Goal: Navigation & Orientation: Find specific page/section

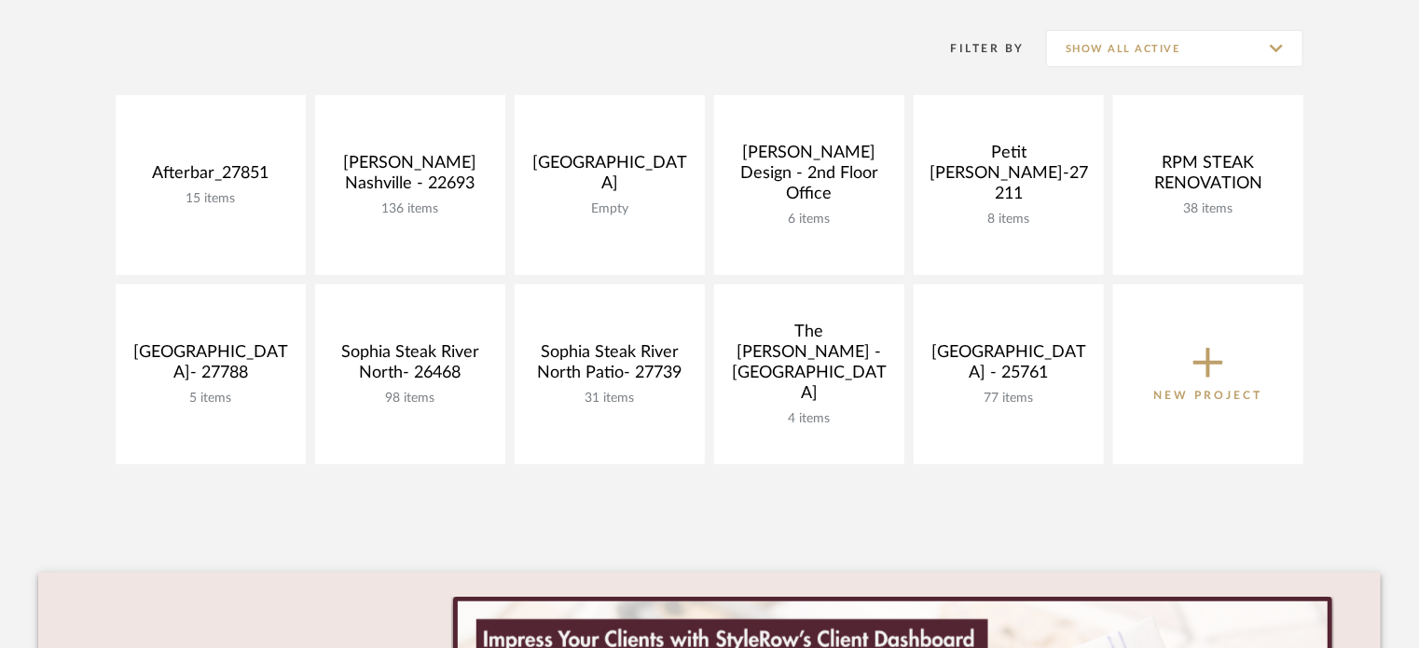
scroll to position [368, 0]
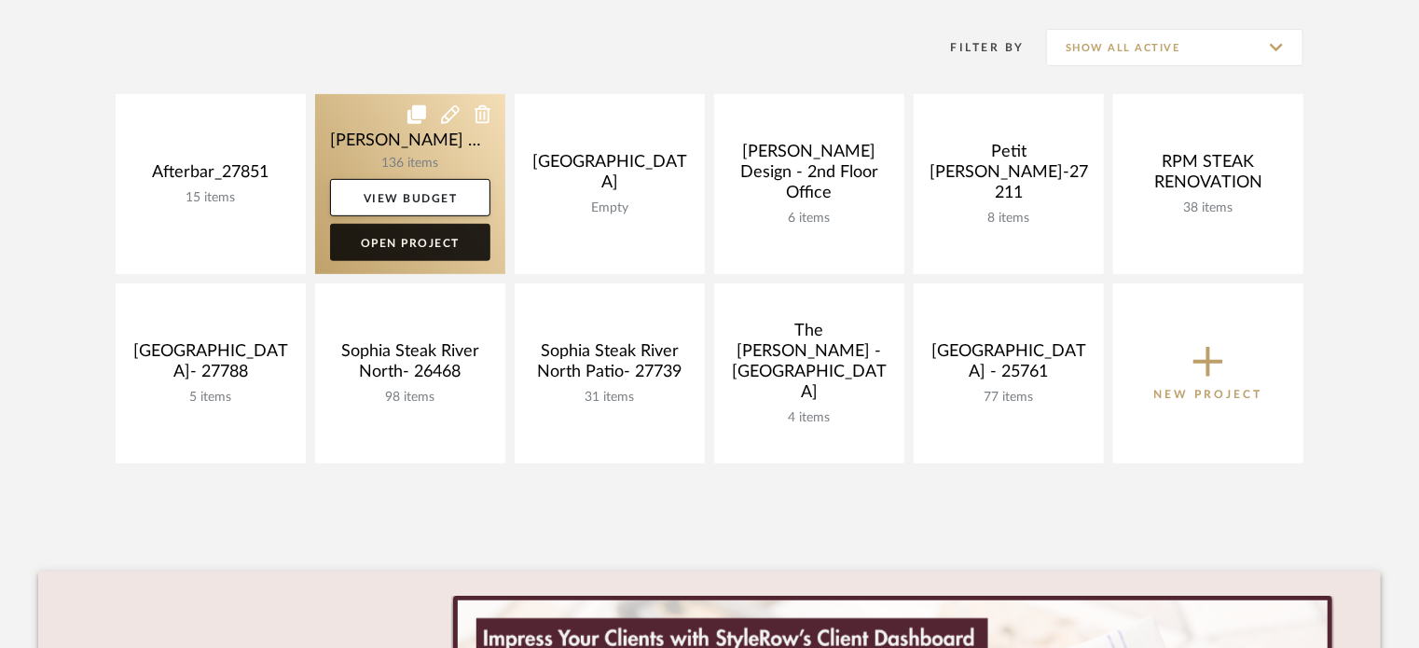
click at [441, 239] on link "Open Project" at bounding box center [410, 242] width 160 height 37
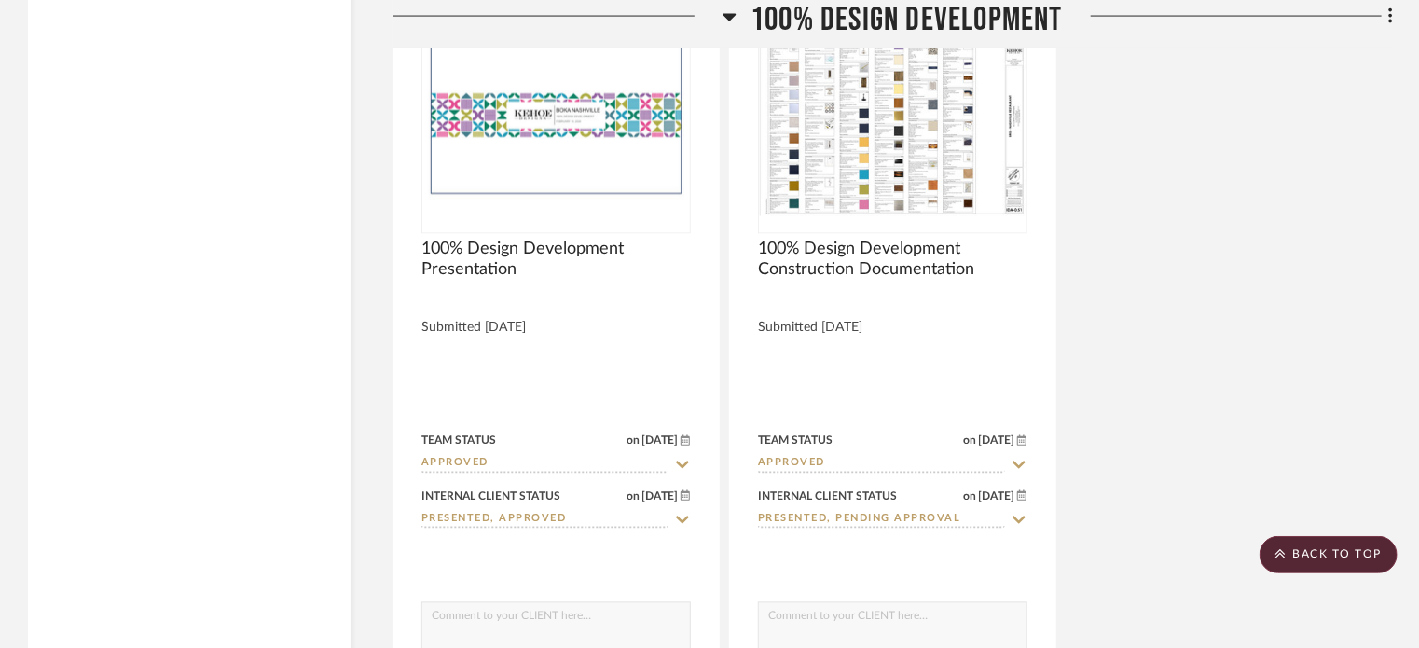
scroll to position [5048, 0]
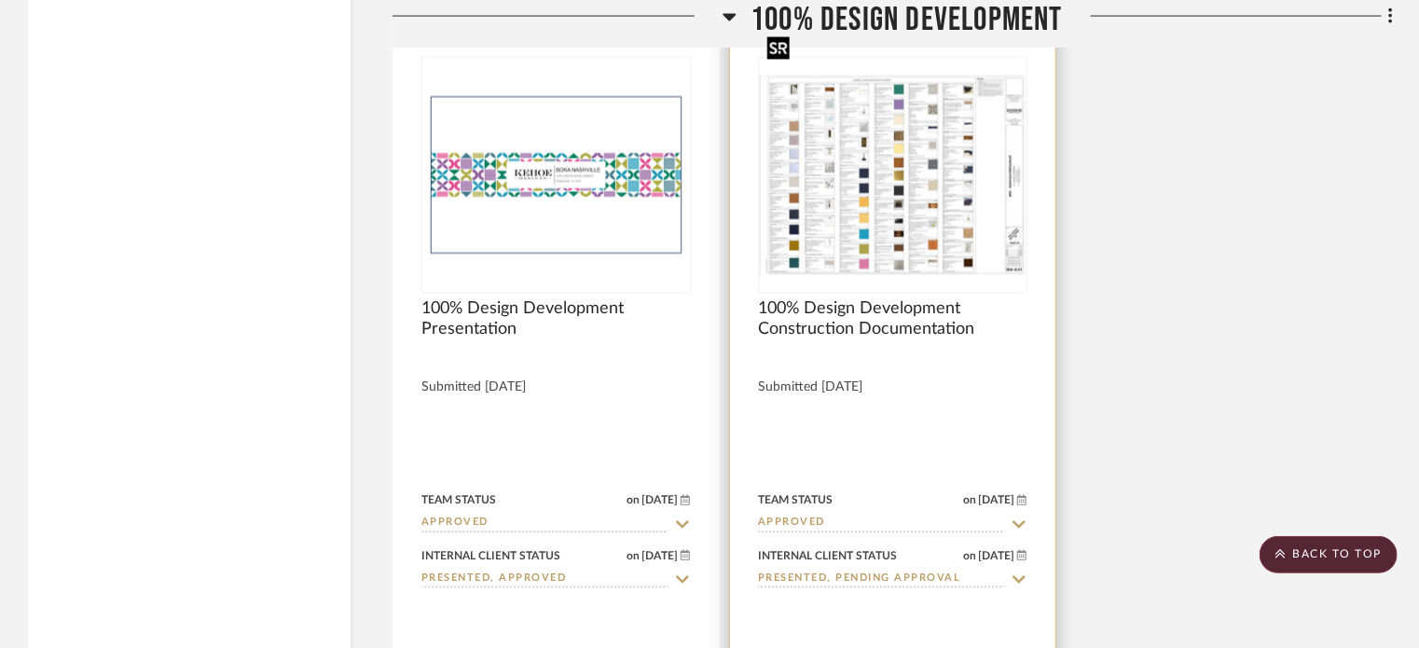
click at [0, 0] on img at bounding box center [0, 0] width 0 height 0
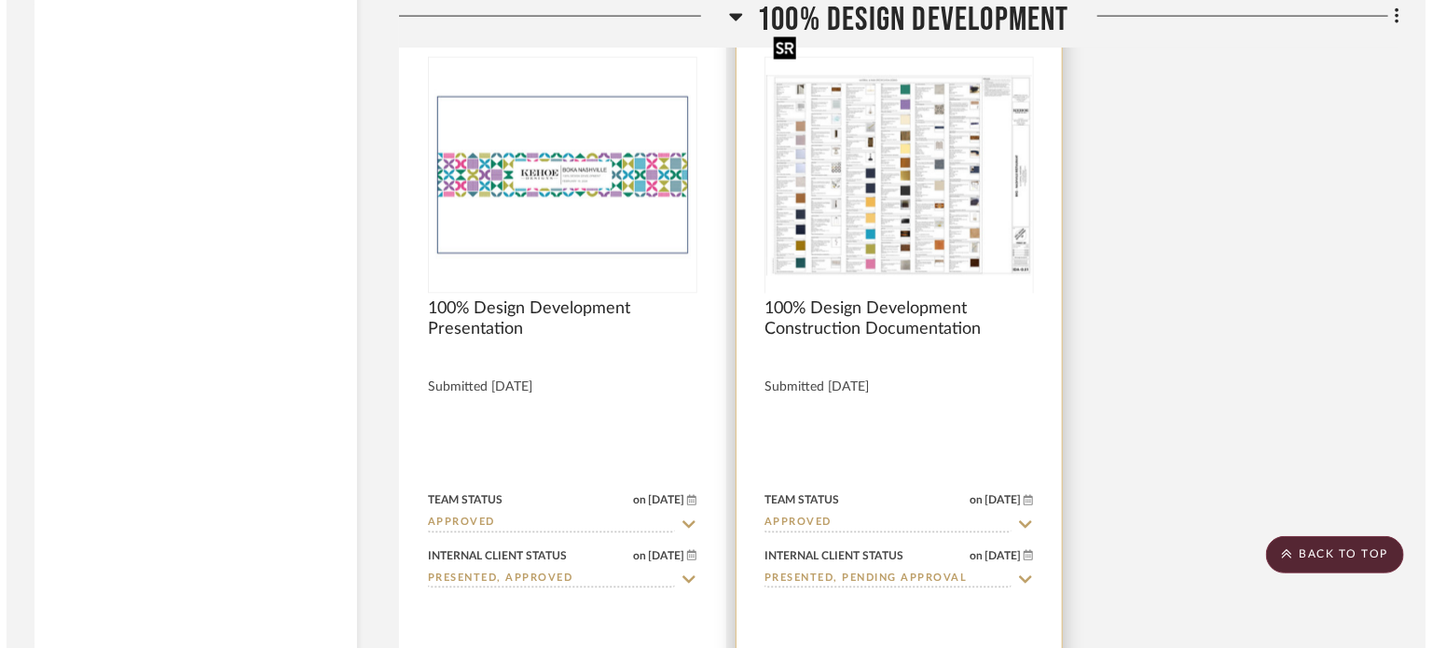
scroll to position [0, 0]
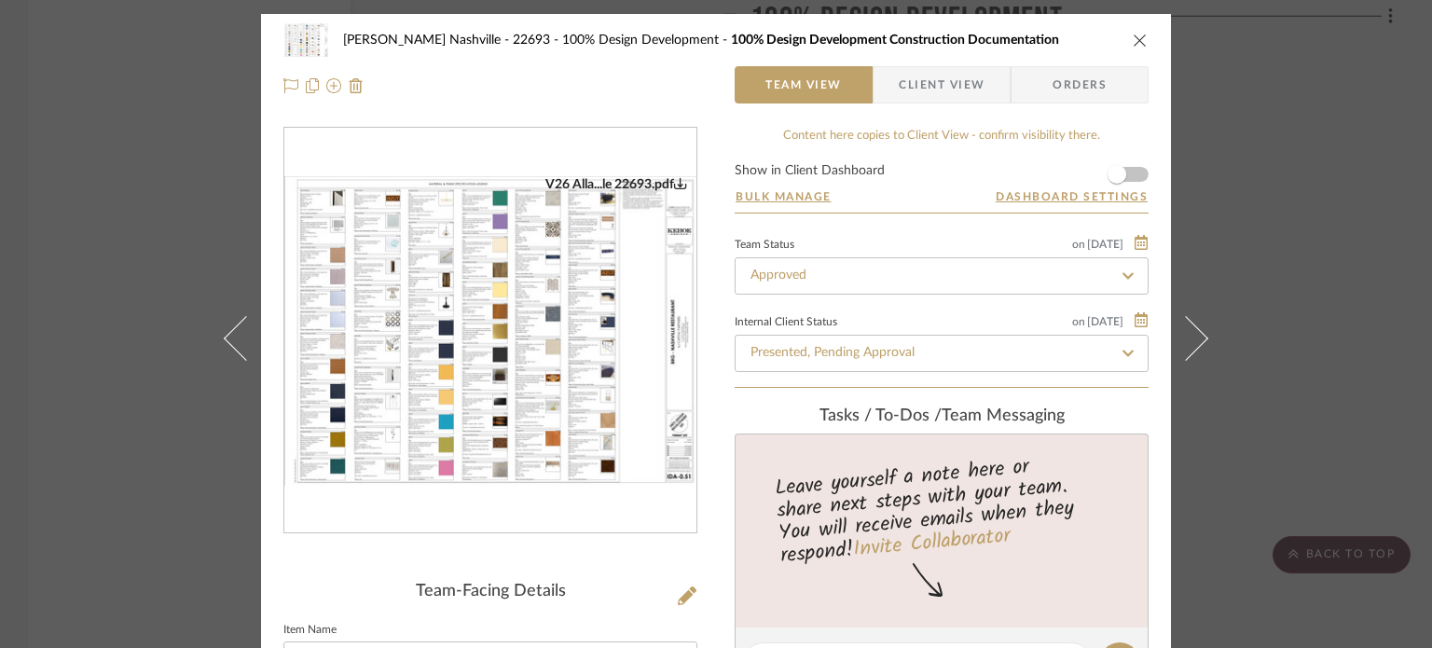
click at [488, 363] on img "0" at bounding box center [490, 330] width 412 height 309
click at [186, 85] on div "[PERSON_NAME] Nashville - 22693 100% Design Development 100% Design Development…" at bounding box center [716, 324] width 1432 height 648
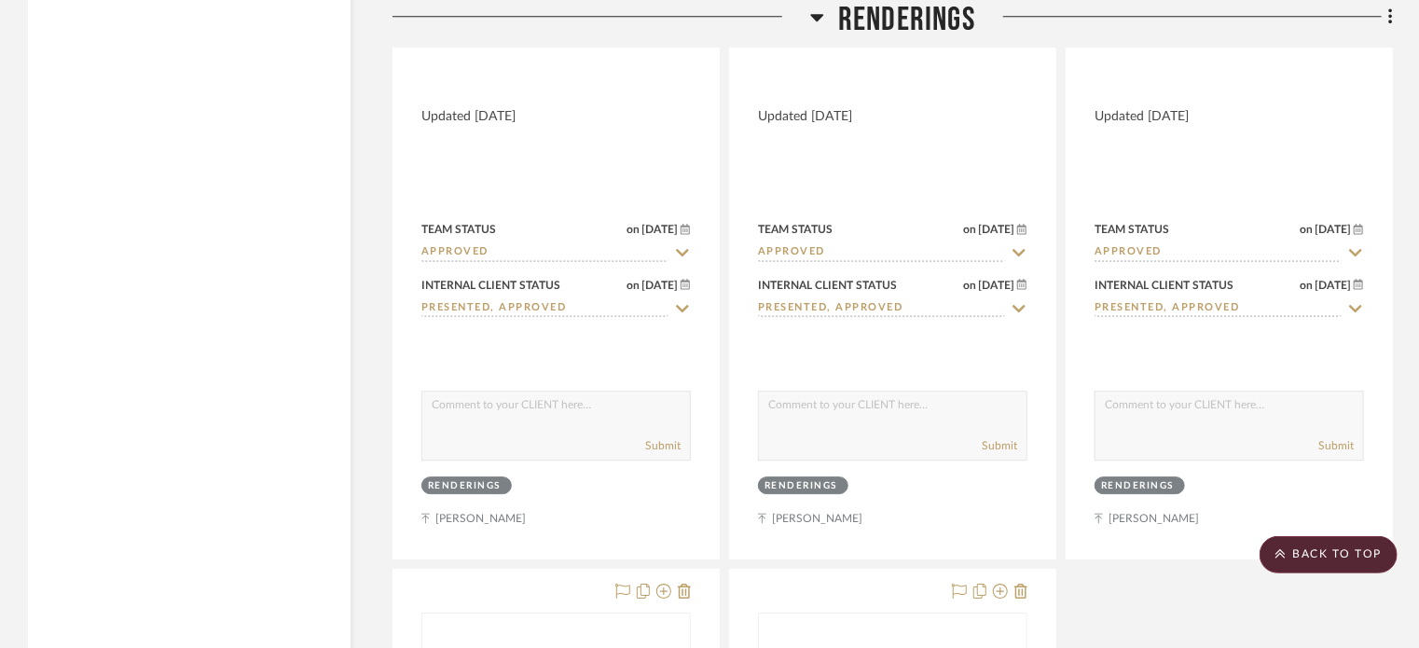
scroll to position [10114, 0]
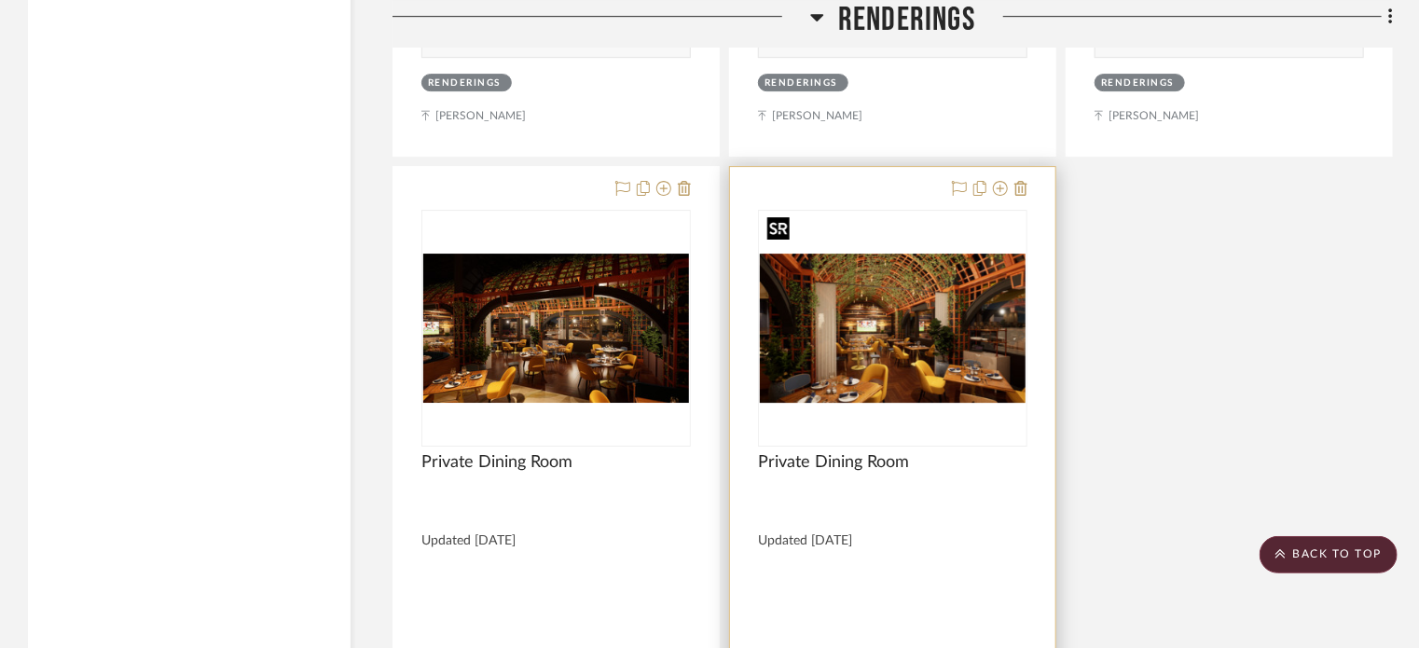
click at [886, 277] on img "0" at bounding box center [893, 328] width 266 height 149
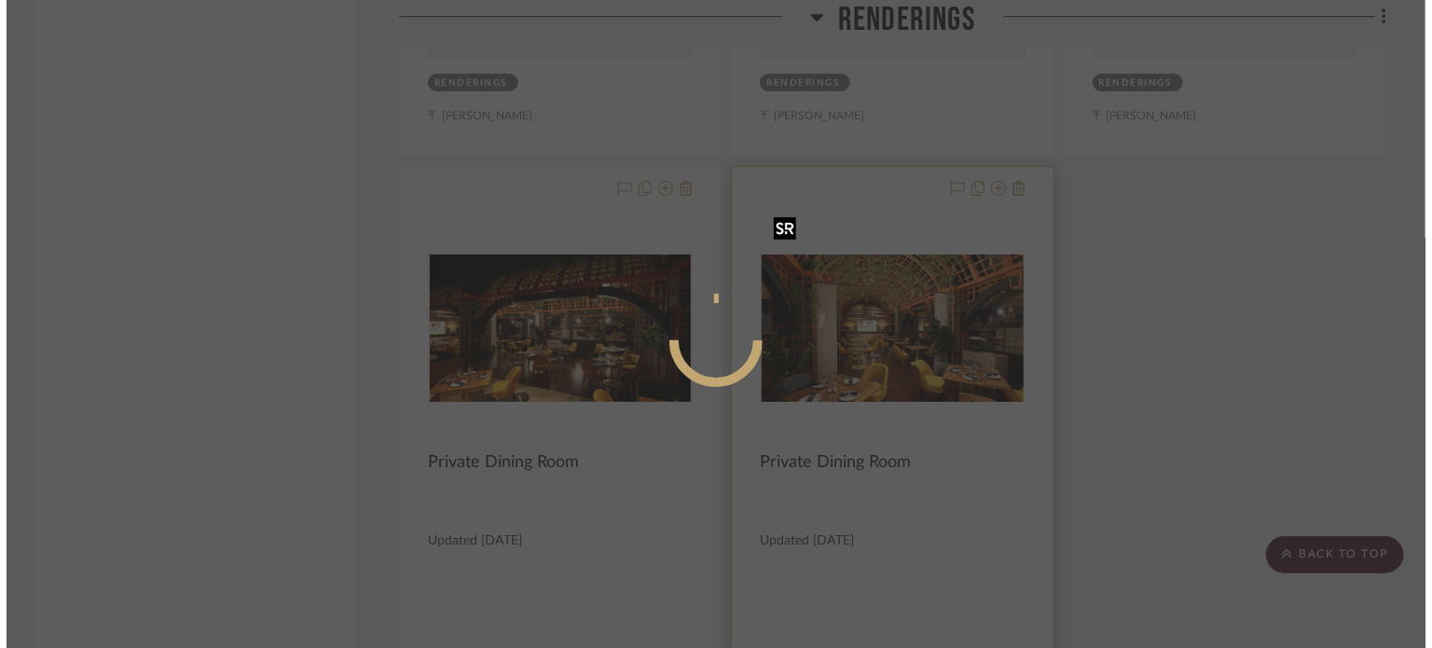
scroll to position [0, 0]
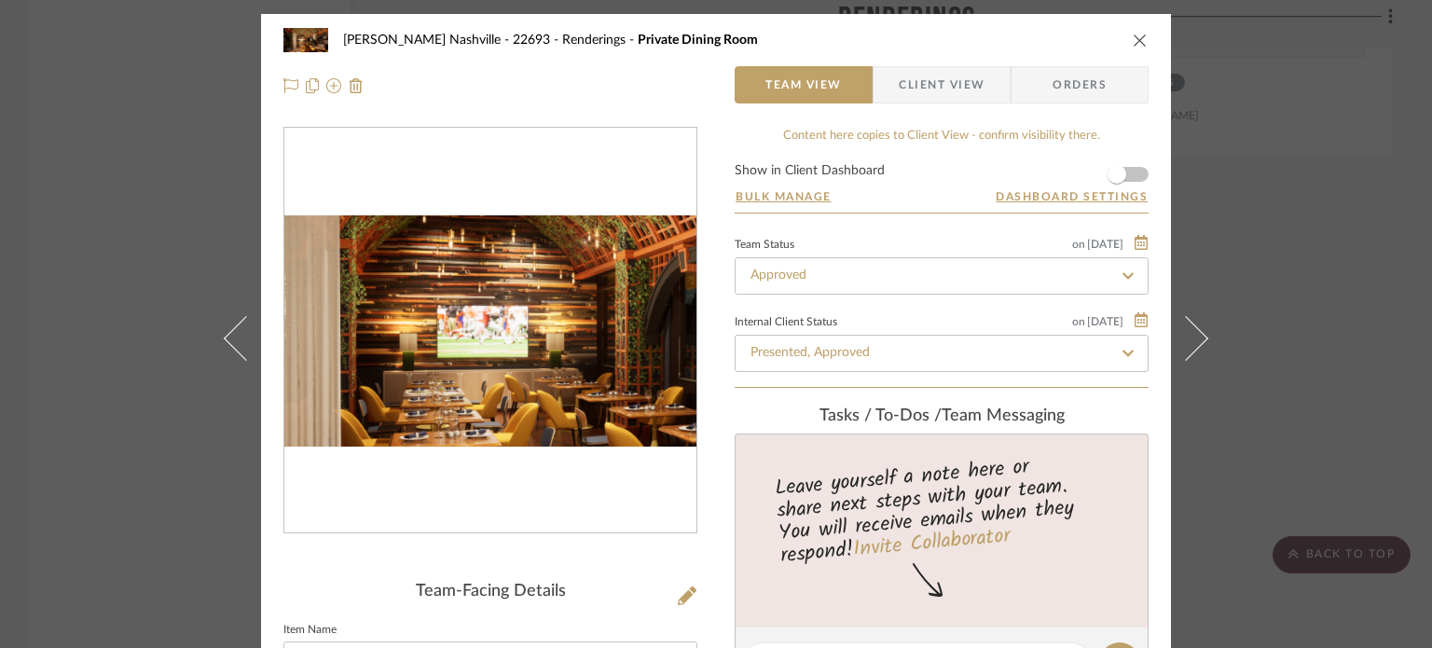
click at [446, 327] on img "0" at bounding box center [490, 331] width 412 height 232
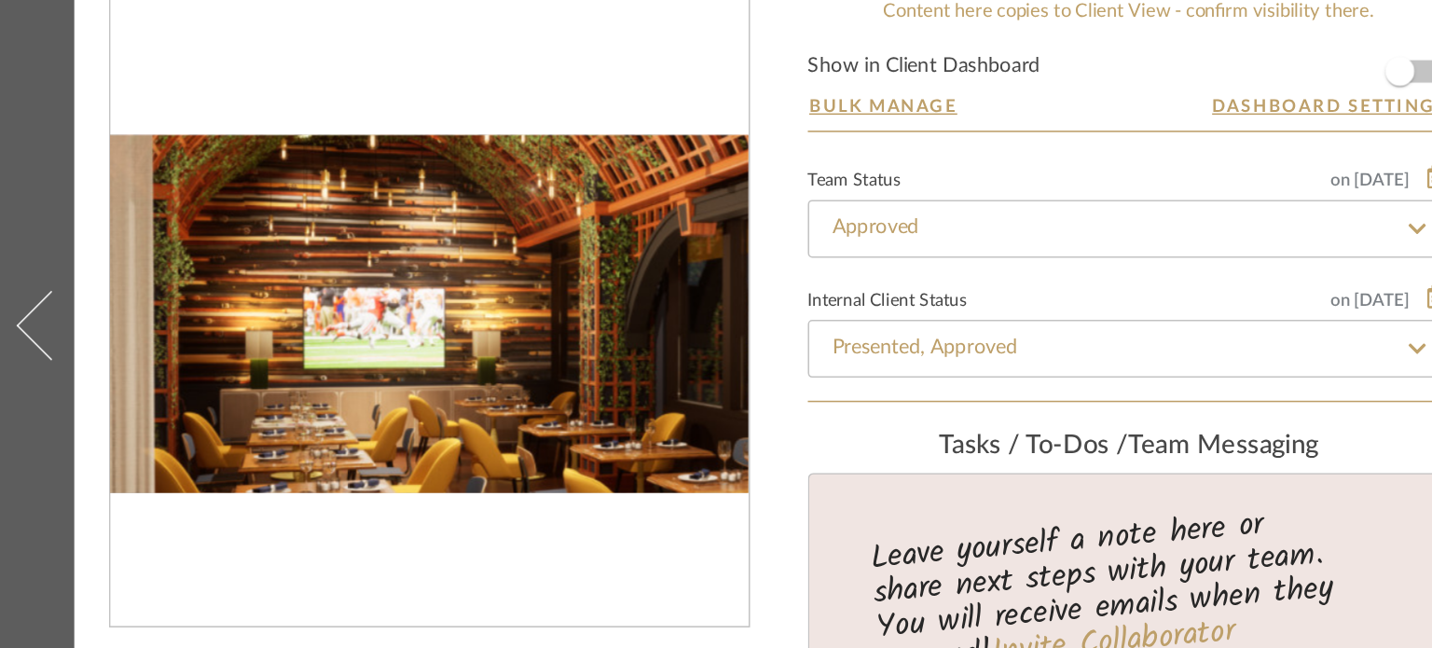
click at [457, 325] on img "0" at bounding box center [490, 331] width 412 height 232
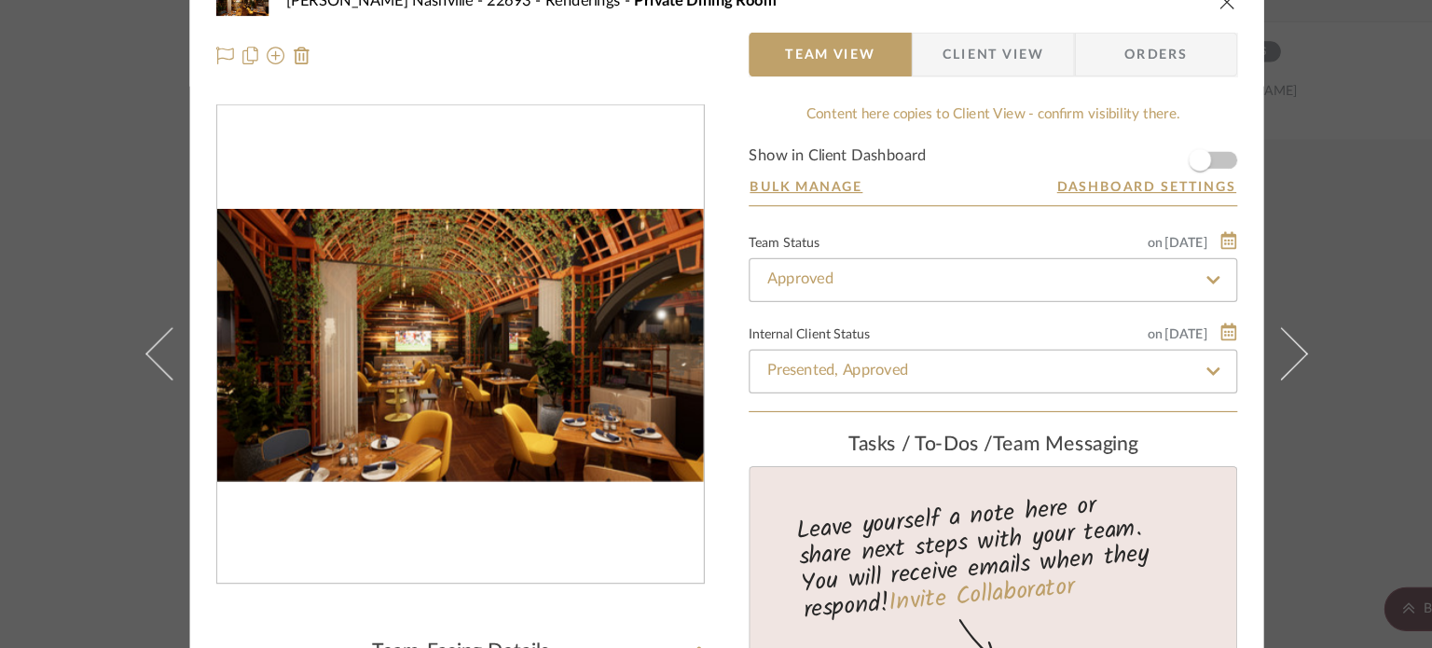
click at [1261, 178] on div "[PERSON_NAME] Nashville - 22693 Renderings Private Dining Room Team View Client…" at bounding box center [716, 324] width 1432 height 648
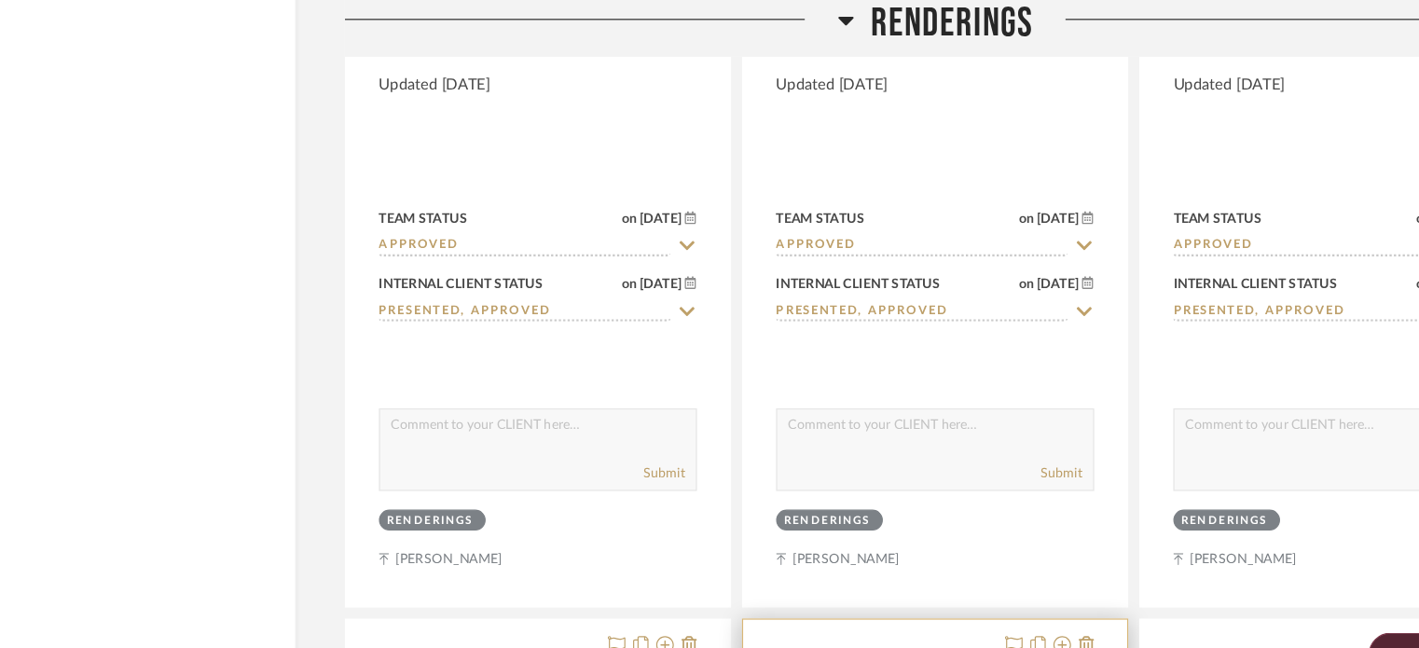
scroll to position [8929, 0]
